Goal: Information Seeking & Learning: Compare options

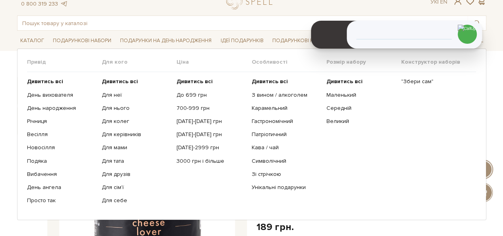
scroll to position [40, 0]
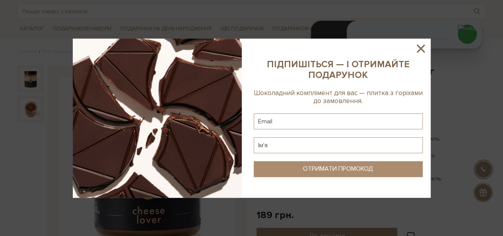
click at [424, 48] on icon at bounding box center [421, 49] width 14 height 14
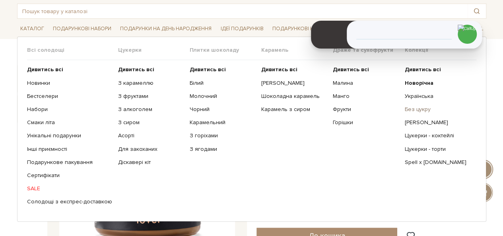
click at [421, 108] on link "Без цукру" at bounding box center [437, 109] width 66 height 7
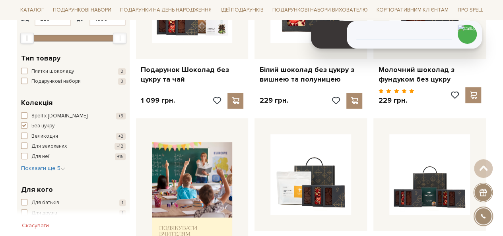
scroll to position [159, 0]
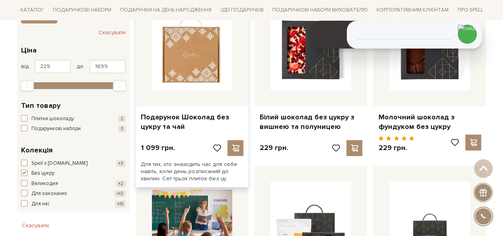
click at [184, 74] on img at bounding box center [192, 50] width 81 height 81
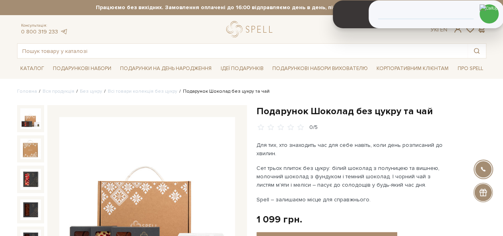
drag, startPoint x: 332, startPoint y: 27, endPoint x: 354, endPoint y: 86, distance: 63.1
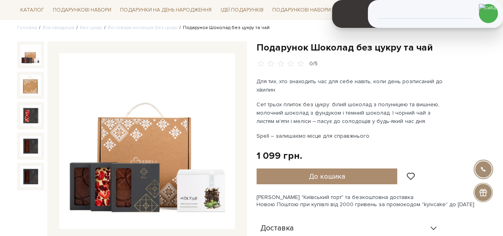
scroll to position [80, 0]
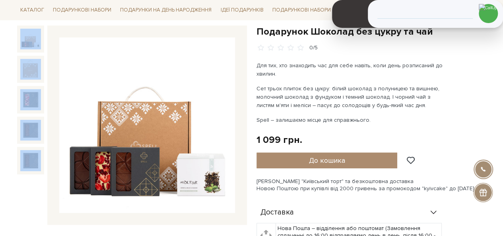
drag, startPoint x: 25, startPoint y: 22, endPoint x: 117, endPoint y: 21, distance: 91.9
click at [124, 60] on img at bounding box center [147, 125] width 176 height 176
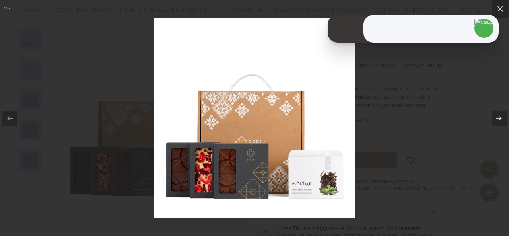
drag, startPoint x: 358, startPoint y: 7, endPoint x: 379, endPoint y: 46, distance: 44.6
click at [342, 43] on header at bounding box center [351, 29] width 46 height 28
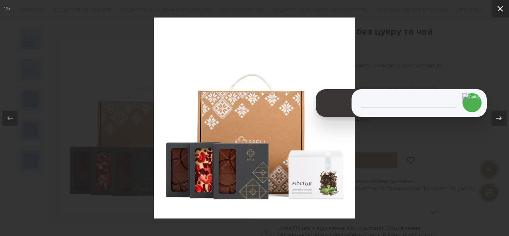
click at [499, 6] on icon at bounding box center [500, 9] width 10 height 10
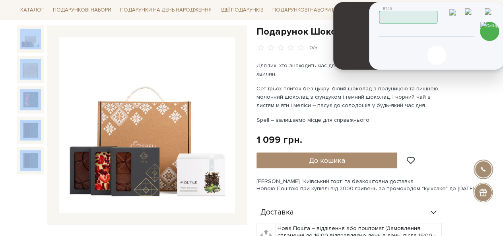
drag, startPoint x: 331, startPoint y: 83, endPoint x: 348, endPoint y: 12, distance: 73.1
click at [348, 12] on header at bounding box center [356, 36] width 46 height 68
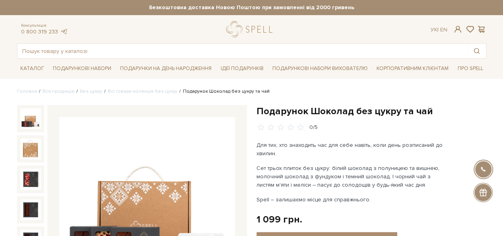
drag, startPoint x: 343, startPoint y: 7, endPoint x: 343, endPoint y: -16, distance: 23.1
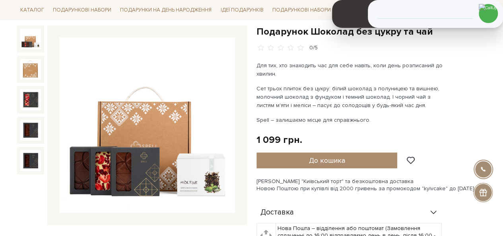
scroll to position [40, 0]
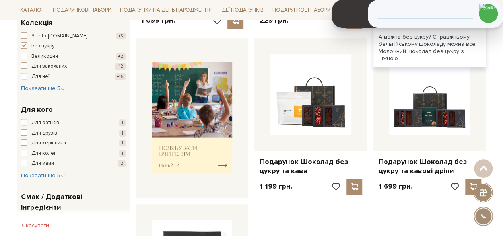
scroll to position [313, 0]
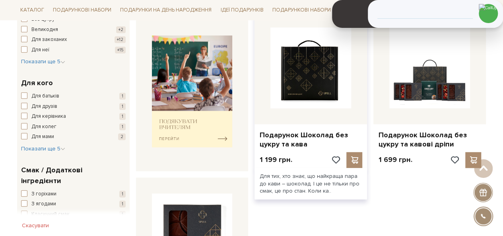
click at [332, 98] on img at bounding box center [310, 67] width 81 height 81
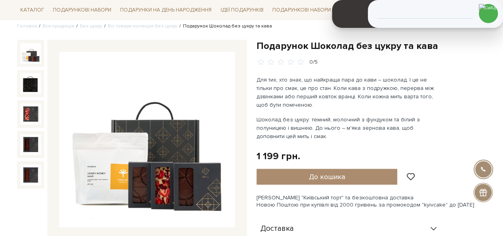
scroll to position [67, 0]
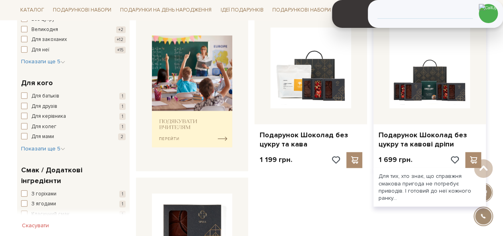
scroll to position [353, 0]
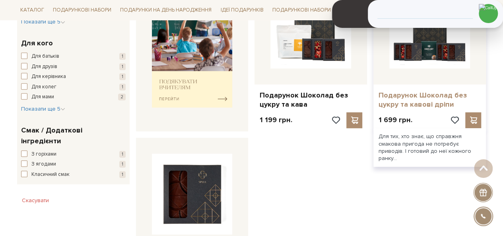
click at [427, 97] on link "Подарунок Шоколад без цукру та кавові дріпи" at bounding box center [429, 100] width 103 height 19
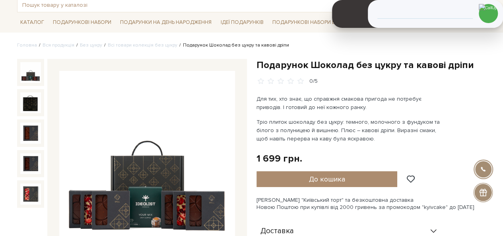
scroll to position [29, 0]
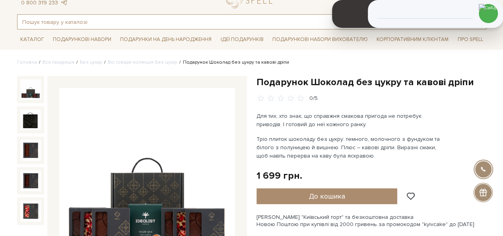
click at [83, 17] on input "text" at bounding box center [242, 22] width 450 height 14
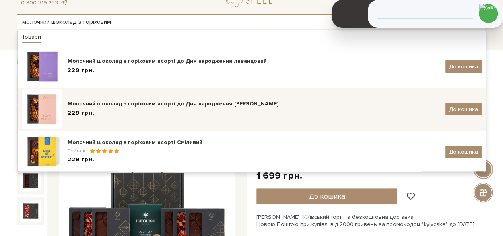
type input "молочний шоколад з горіховим"
click at [240, 104] on div "Молочний шоколад з горіховим асорті до Дня народження рожевий" at bounding box center [254, 104] width 372 height 8
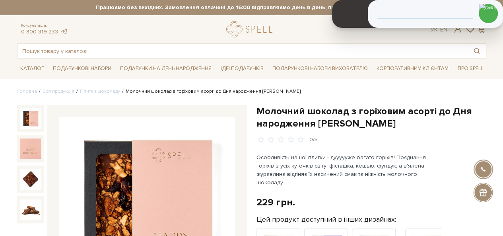
click at [271, 112] on h1 "Молочний шоколад з горіховим асорті до Дня народження [PERSON_NAME]" at bounding box center [371, 117] width 230 height 25
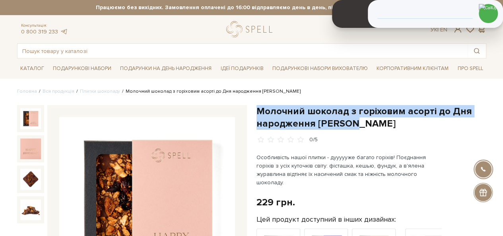
drag, startPoint x: 271, startPoint y: 112, endPoint x: 351, endPoint y: 128, distance: 81.5
click at [351, 128] on h1 "Молочний шоколад з горіховим асорті до Дня народження рожевий" at bounding box center [371, 117] width 230 height 25
copy h1 "Молочний шоколад з горіховим асорті до Дня народження рожевий"
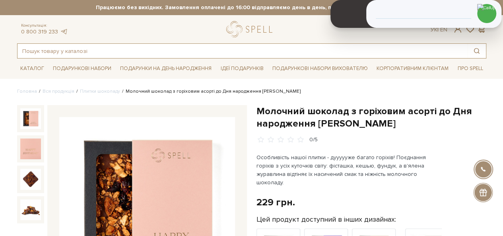
click at [117, 49] on input "text" at bounding box center [242, 51] width 450 height 14
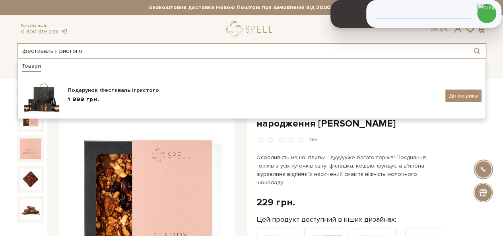
type input "фестиваль ігристого"
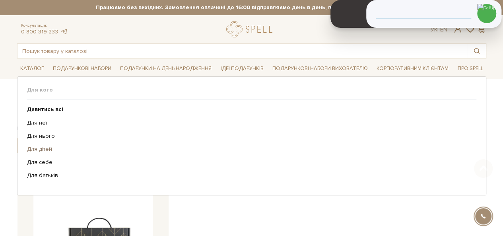
scroll to position [199, 0]
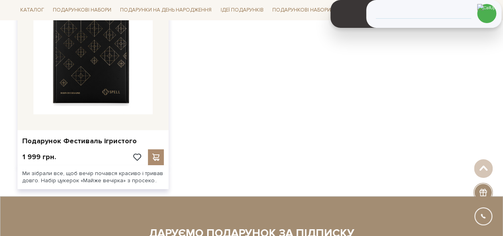
click at [92, 86] on img at bounding box center [92, 54] width 119 height 119
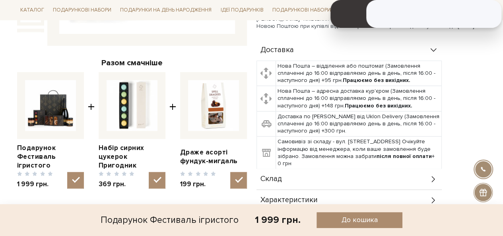
scroll to position [278, 0]
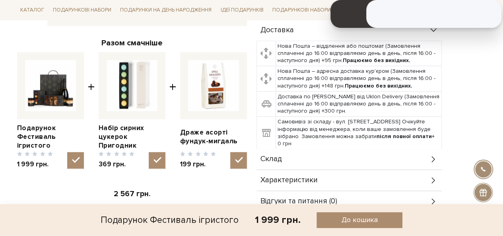
click at [312, 154] on div "Склад" at bounding box center [348, 159] width 185 height 21
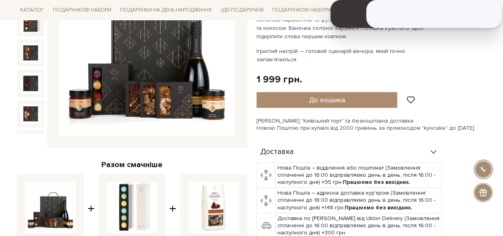
scroll to position [80, 0]
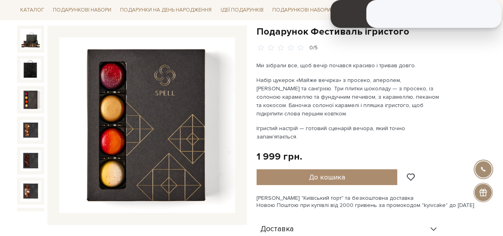
click at [33, 93] on img at bounding box center [30, 99] width 21 height 21
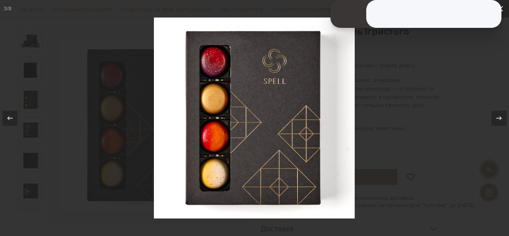
click at [503, 11] on button at bounding box center [499, 8] width 17 height 17
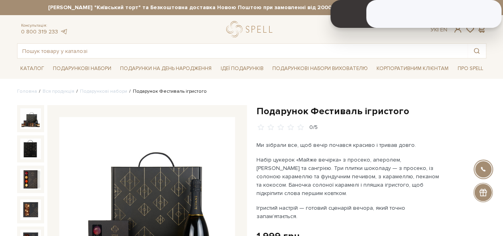
click at [31, 119] on img at bounding box center [30, 118] width 21 height 21
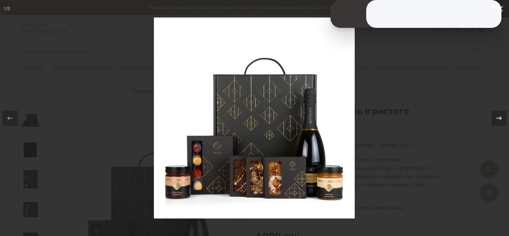
click at [502, 8] on icon at bounding box center [500, 9] width 10 height 10
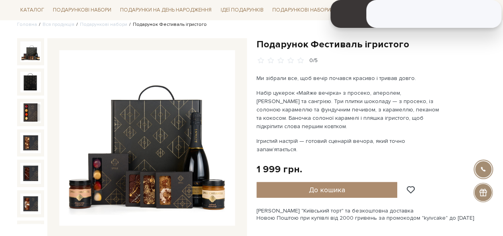
scroll to position [80, 0]
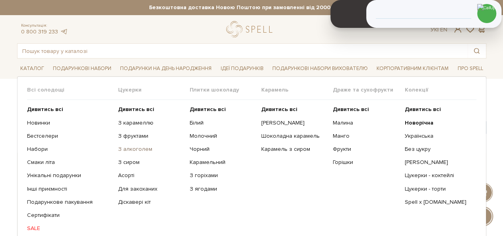
click at [132, 148] on link "З алкоголем" at bounding box center [151, 149] width 66 height 7
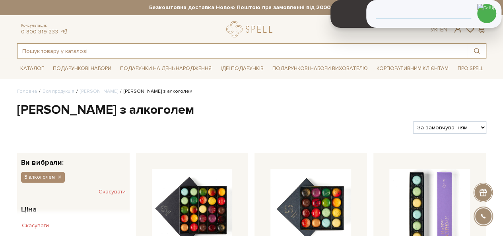
click at [204, 55] on input "text" at bounding box center [242, 51] width 450 height 14
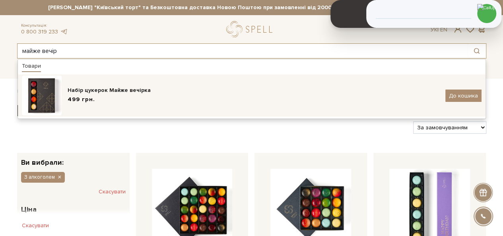
type input "майже вечір"
click at [185, 88] on div "Набір цукерок Майже вечірка" at bounding box center [254, 90] width 372 height 8
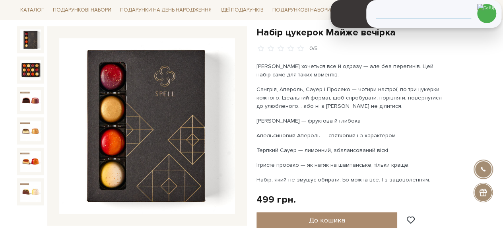
scroll to position [75, 0]
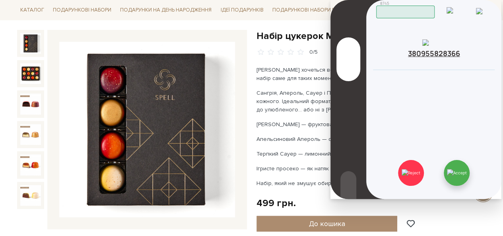
click at [462, 171] on img at bounding box center [457, 172] width 20 height 7
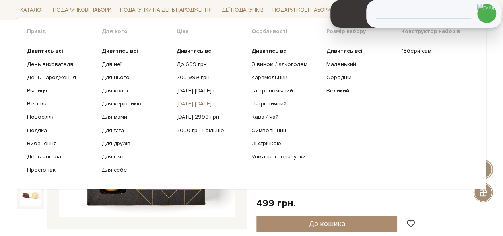
click at [191, 102] on link "[DATE]-[DATE] грн" at bounding box center [211, 103] width 69 height 7
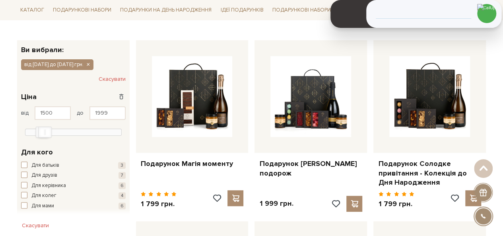
scroll to position [119, 0]
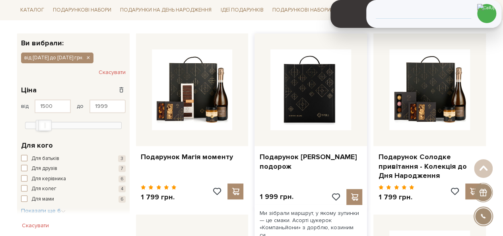
click at [333, 89] on img at bounding box center [310, 89] width 81 height 81
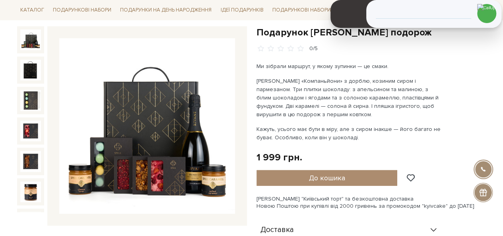
scroll to position [80, 0]
